Goal: Task Accomplishment & Management: Manage account settings

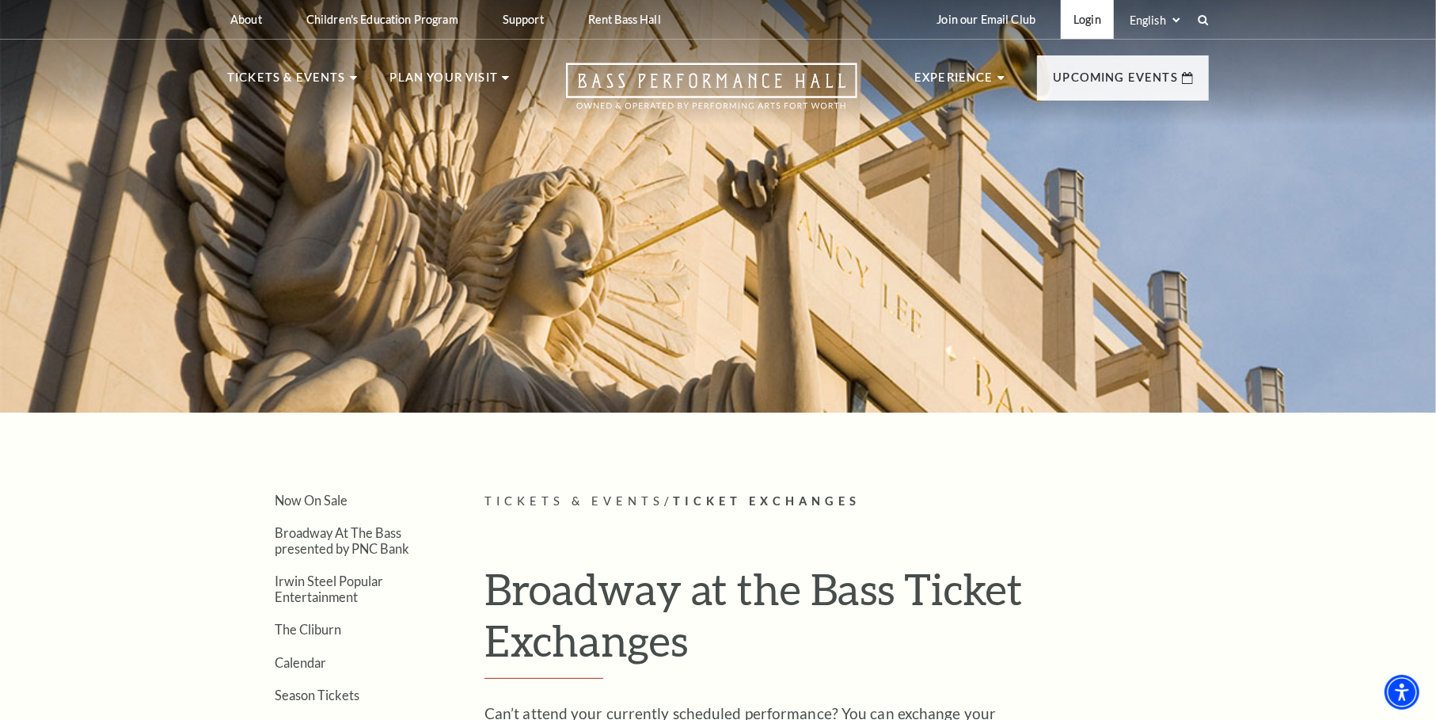
click at [1093, 17] on link "Login" at bounding box center [1087, 19] width 53 height 39
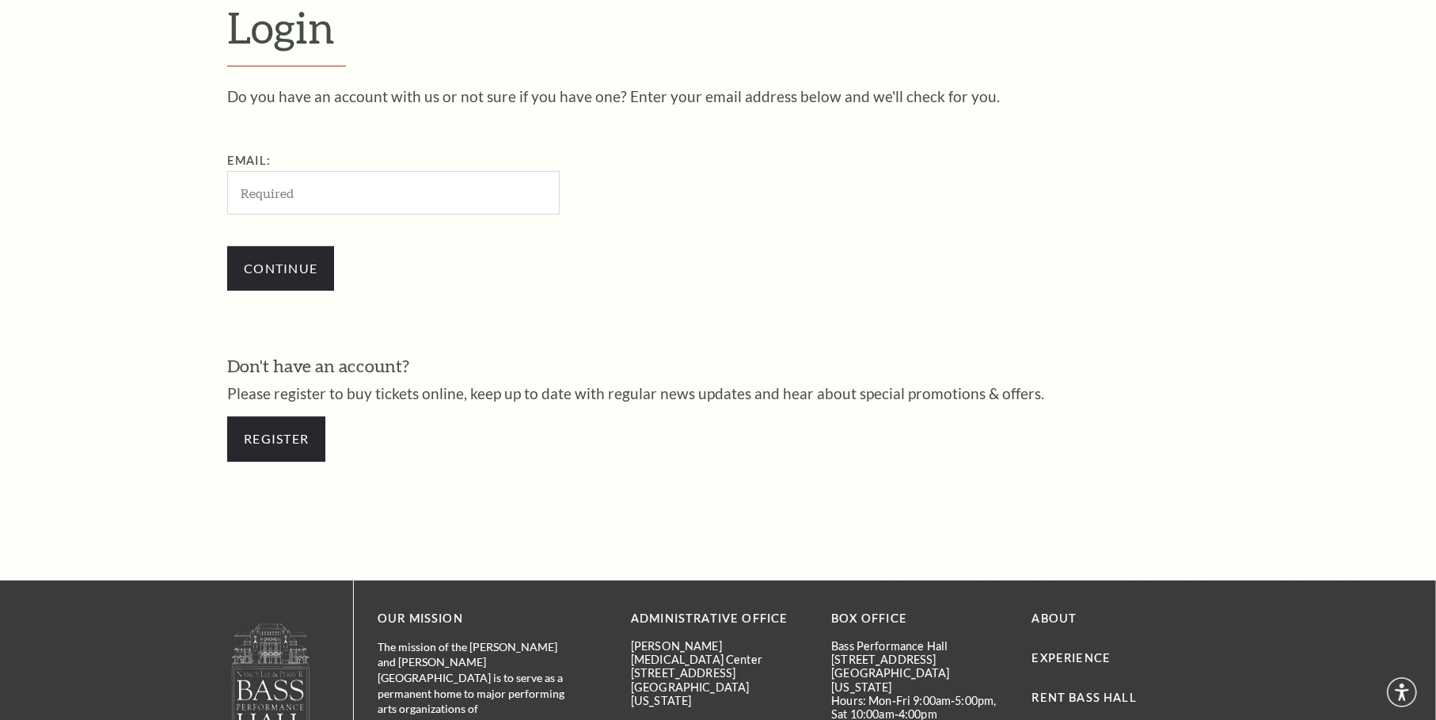
scroll to position [515, 0]
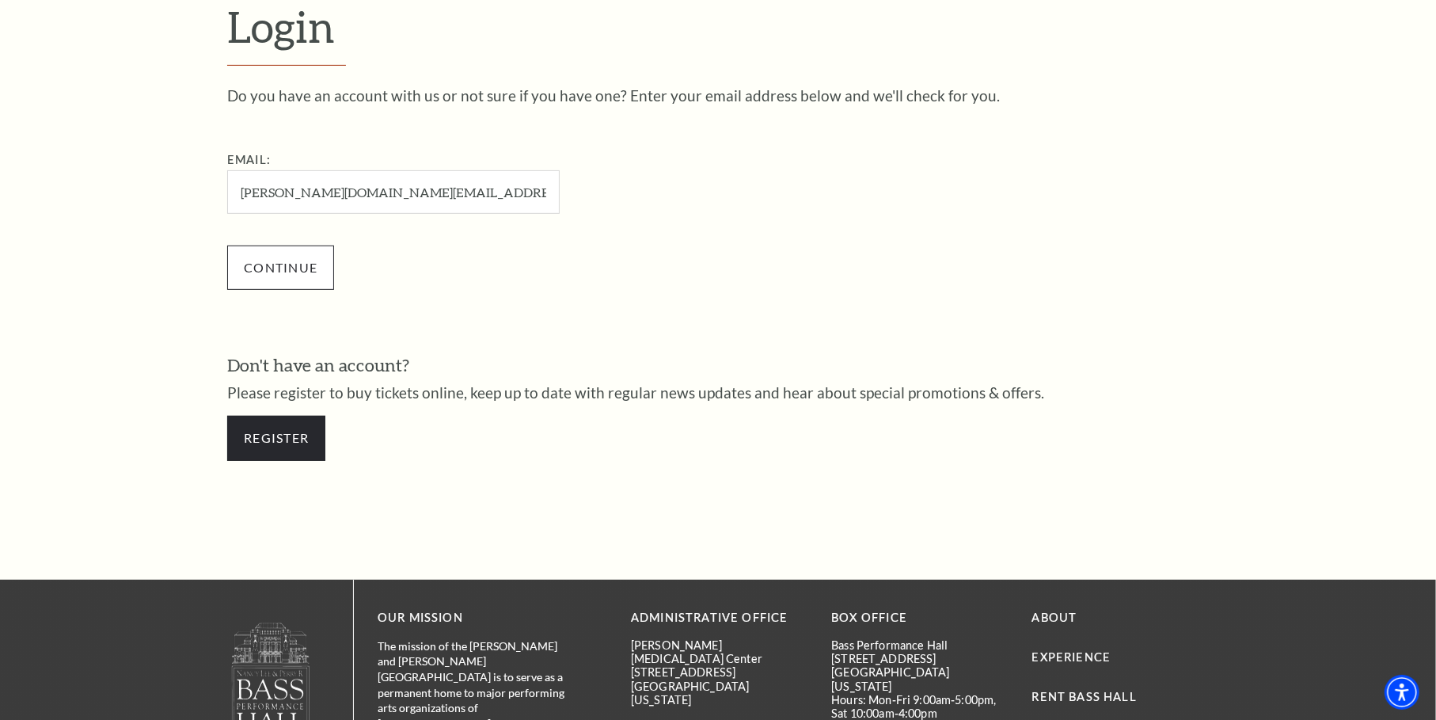
type input "[PERSON_NAME][DOMAIN_NAME][EMAIL_ADDRESS][PERSON_NAME][DOMAIN_NAME]"
click at [287, 260] on input "Continue" at bounding box center [280, 267] width 107 height 44
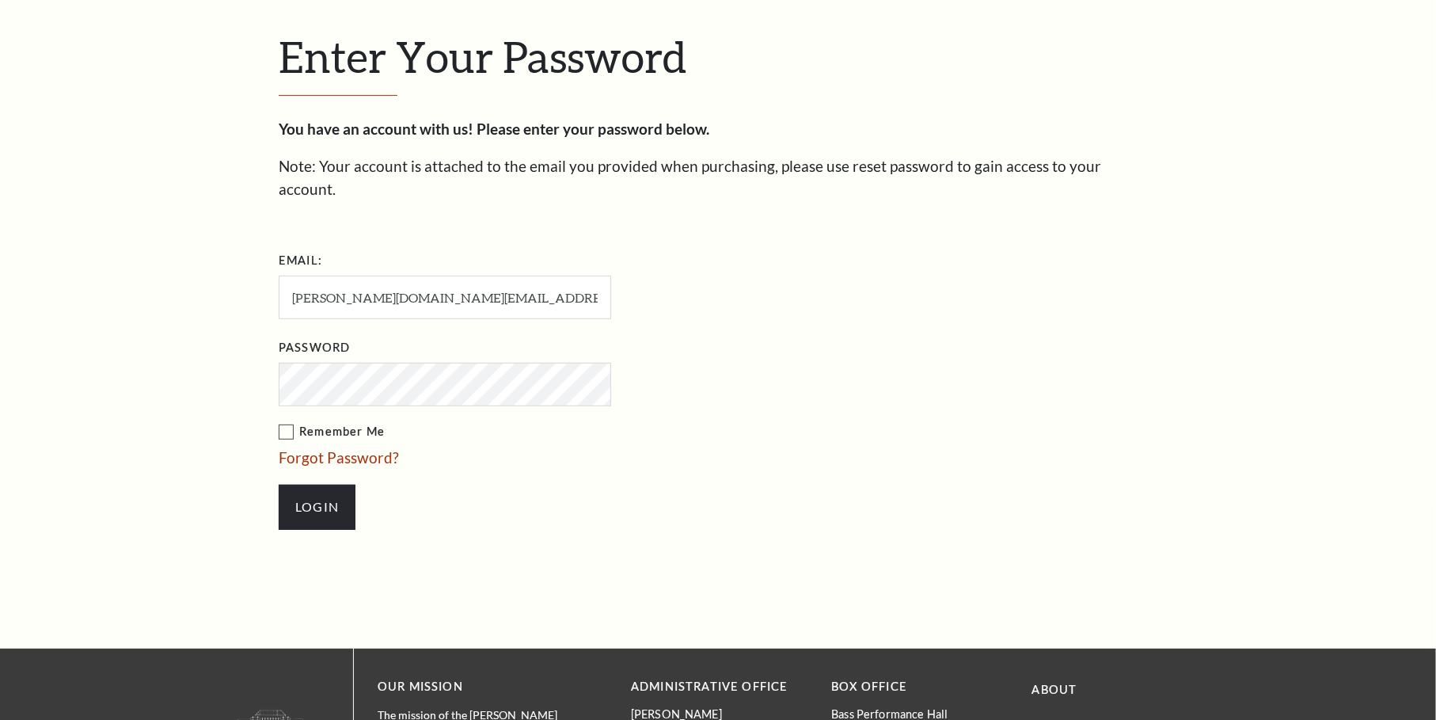
scroll to position [530, 0]
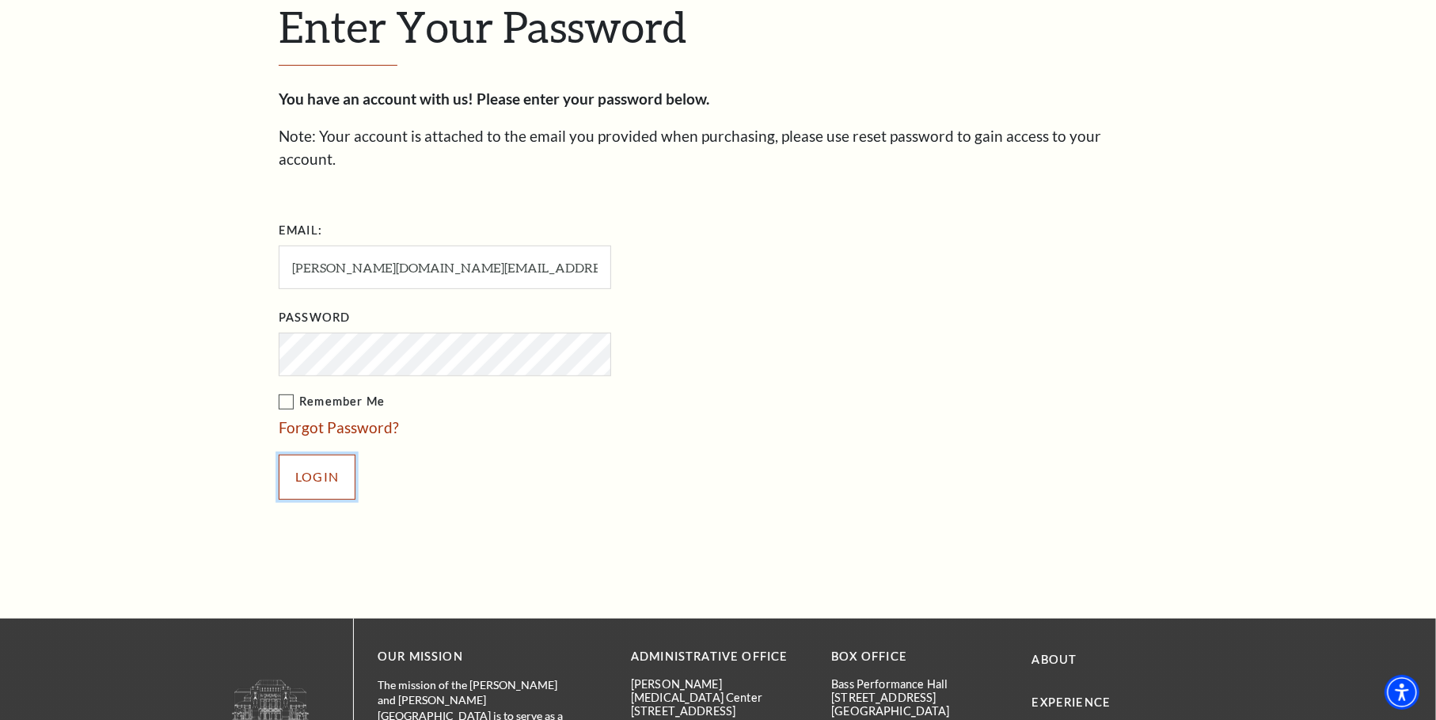
click at [318, 458] on input "Login" at bounding box center [317, 476] width 77 height 44
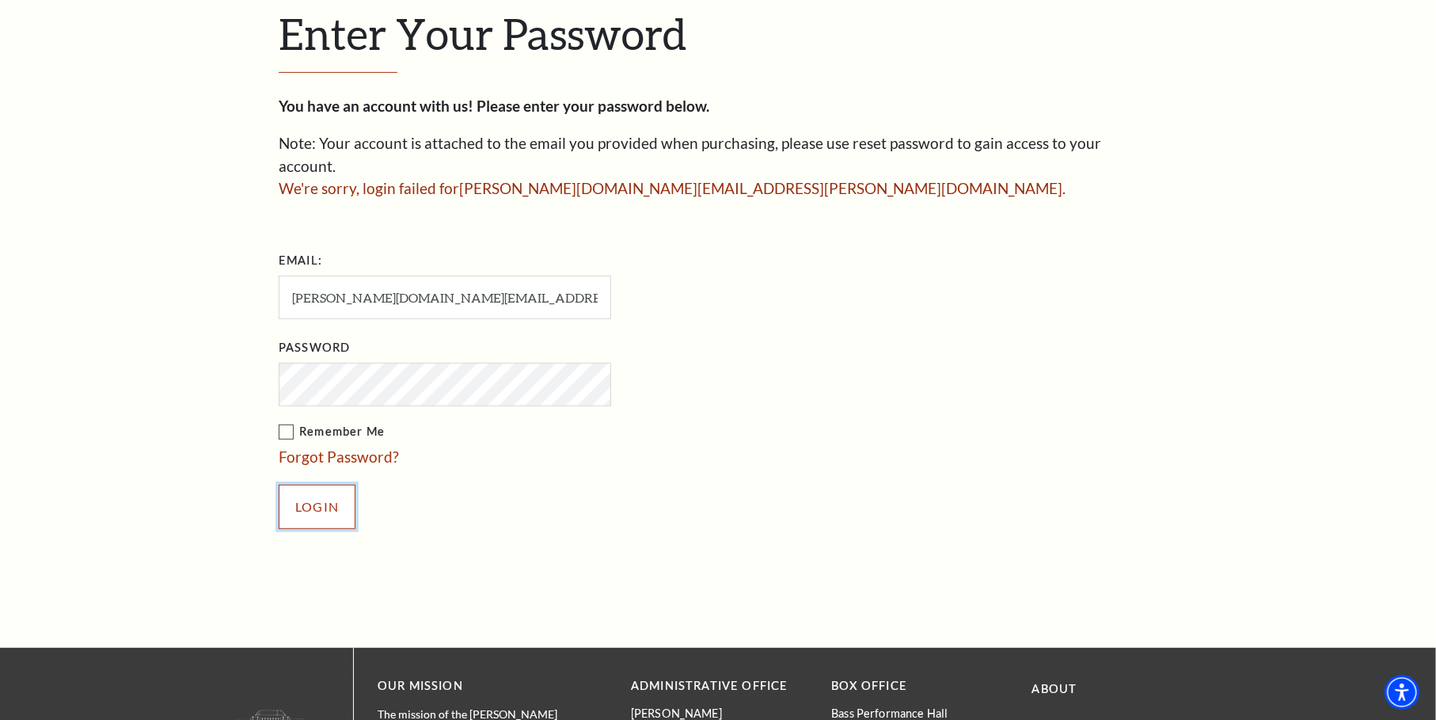
click at [302, 485] on input "Login" at bounding box center [317, 507] width 77 height 44
